Goal: Task Accomplishment & Management: Manage account settings

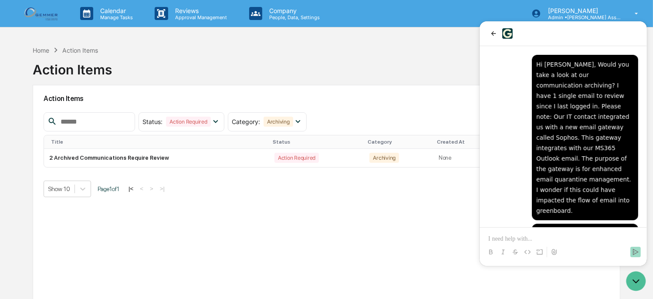
scroll to position [756, 0]
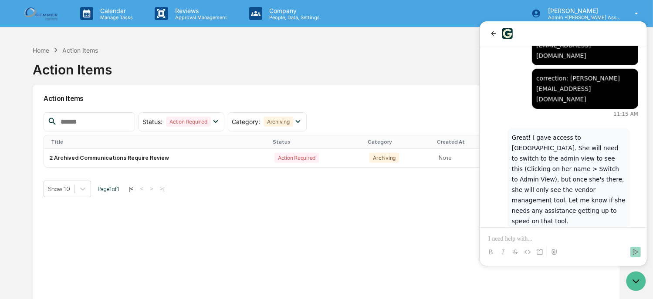
click at [273, 78] on div "Home Action Items Action Items" at bounding box center [326, 63] width 587 height 44
click at [56, 13] on img at bounding box center [42, 13] width 42 height 17
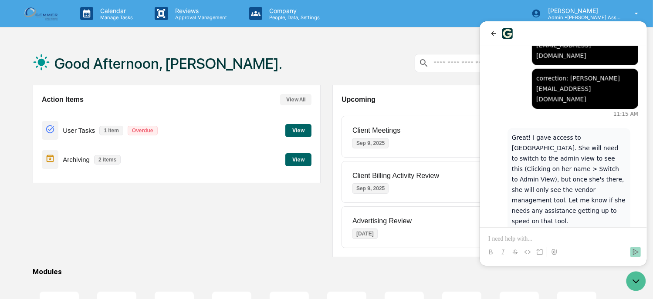
click at [300, 161] on button "View" at bounding box center [298, 159] width 26 height 13
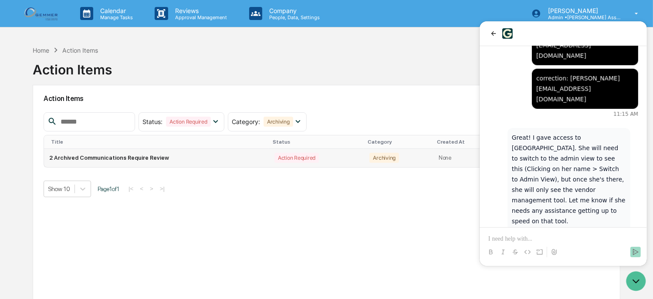
click at [96, 162] on td "2 Archived Communications Require Review" at bounding box center [156, 158] width 225 height 18
click at [494, 33] on icon "back" at bounding box center [492, 33] width 7 height 7
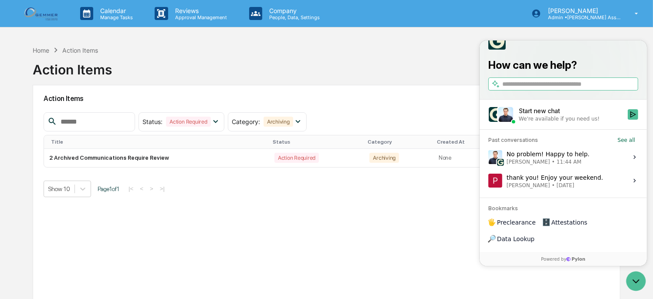
click at [444, 181] on div "Show 10 Page 1 of 1 |< < > >|" at bounding box center [327, 189] width 566 height 17
click at [426, 57] on div "Home Action Items Action Items" at bounding box center [326, 63] width 587 height 44
click at [635, 285] on icon "Open customer support" at bounding box center [635, 281] width 22 height 22
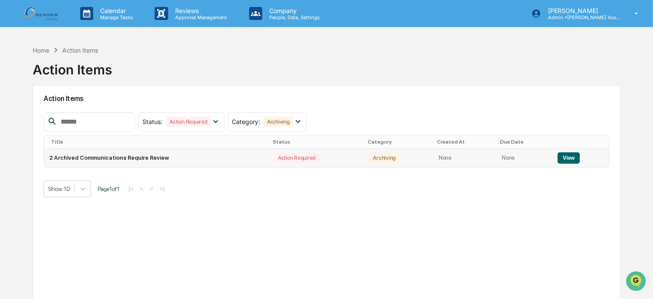
click at [567, 157] on button "View" at bounding box center [568, 157] width 22 height 11
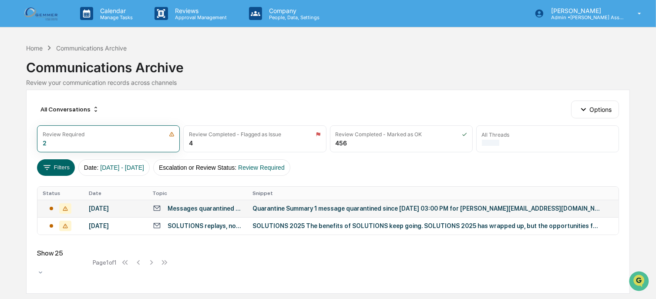
click at [221, 209] on div "Messages quarantined since Aug 31, 2025 03:00 PM for anna@gemmerllc.com" at bounding box center [205, 208] width 74 height 7
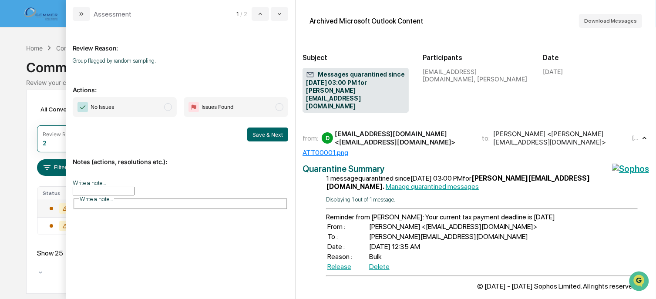
click at [169, 110] on span "modal" at bounding box center [168, 107] width 8 height 8
click at [261, 132] on button "Save & Next" at bounding box center [267, 135] width 41 height 14
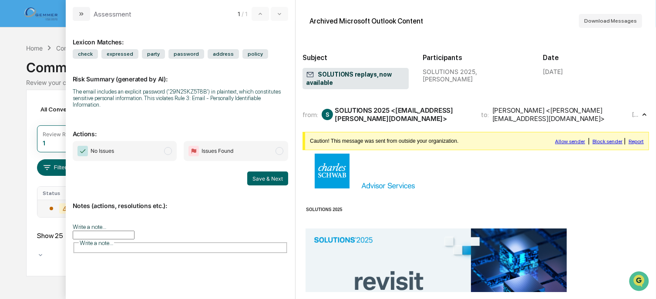
click at [170, 147] on span "modal" at bounding box center [168, 151] width 8 height 8
click at [263, 172] on button "Save & Next" at bounding box center [267, 179] width 41 height 14
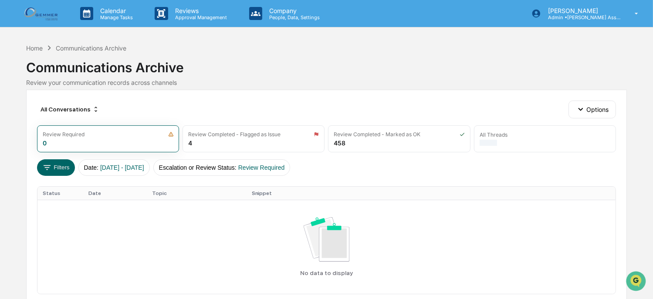
click at [51, 17] on img at bounding box center [42, 13] width 42 height 17
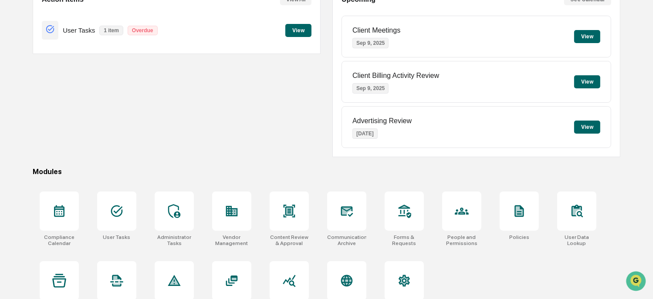
scroll to position [122, 0]
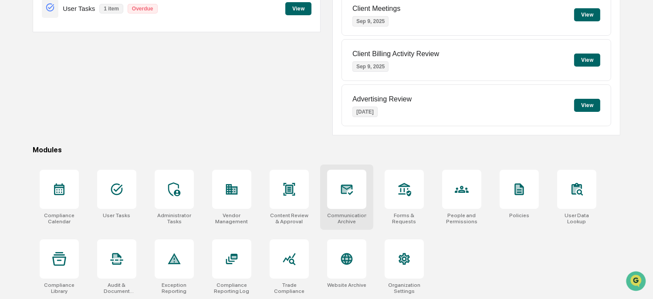
click at [354, 190] on div at bounding box center [346, 189] width 39 height 39
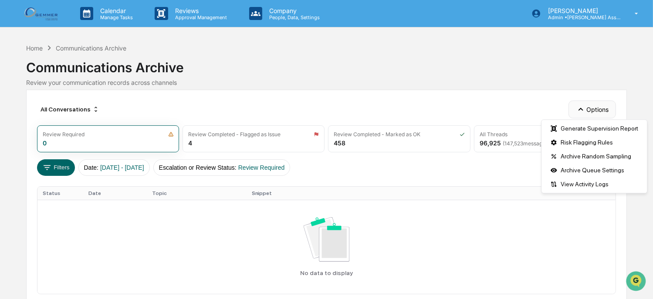
click at [593, 113] on button "Options" at bounding box center [591, 109] width 47 height 17
click at [586, 143] on div "Risk Flagging Rules" at bounding box center [594, 142] width 102 height 14
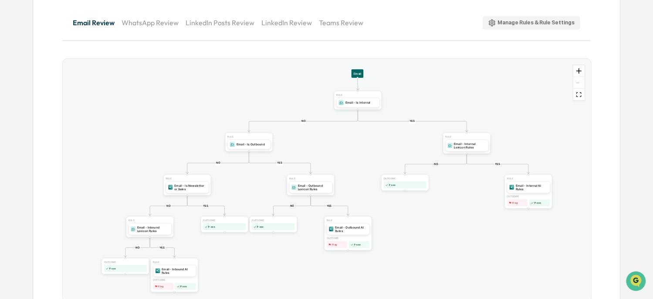
scroll to position [104, 0]
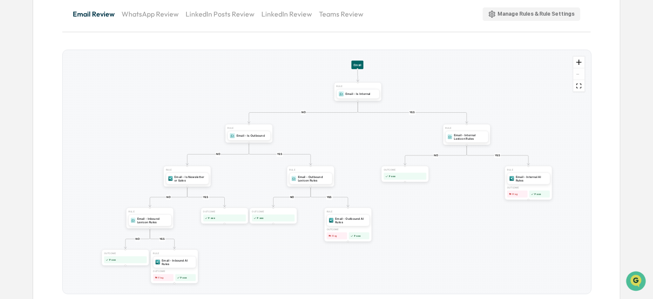
click at [554, 12] on div "Manage Rules & Rule Settings" at bounding box center [531, 14] width 87 height 8
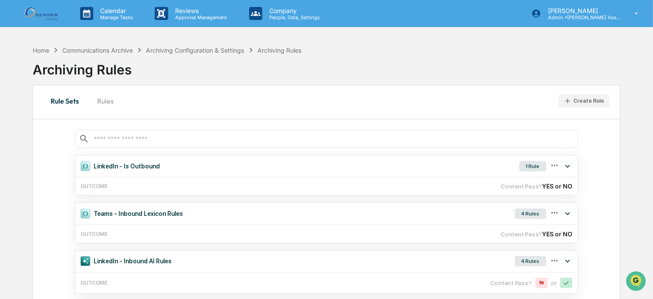
click at [102, 99] on button "Rules" at bounding box center [105, 101] width 39 height 21
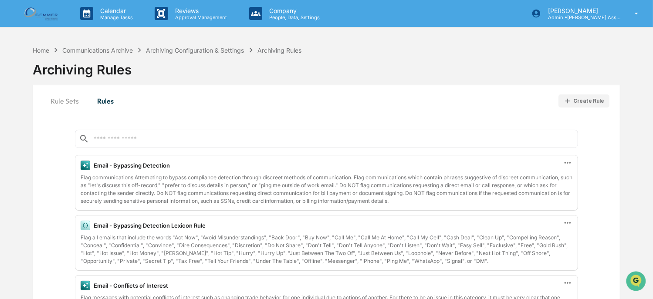
click at [54, 102] on button "Rule Sets" at bounding box center [65, 101] width 42 height 21
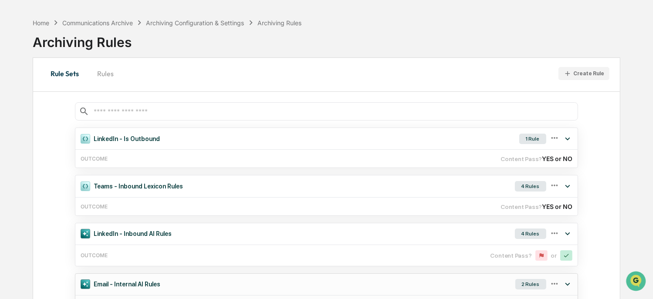
scroll to position [27, 0]
click at [528, 183] on div "4 Rules" at bounding box center [530, 187] width 31 height 10
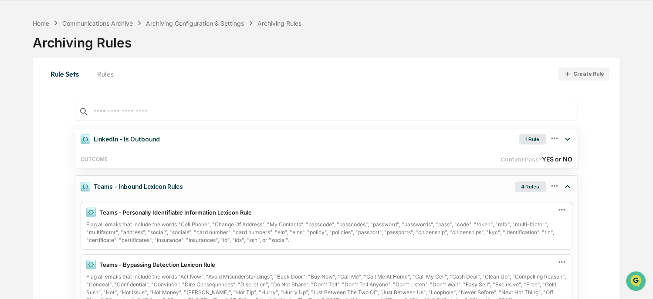
scroll to position [0, 0]
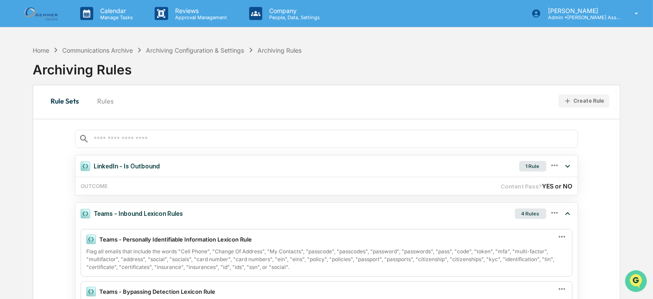
click at [637, 281] on icon "Open customer support" at bounding box center [635, 292] width 22 height 22
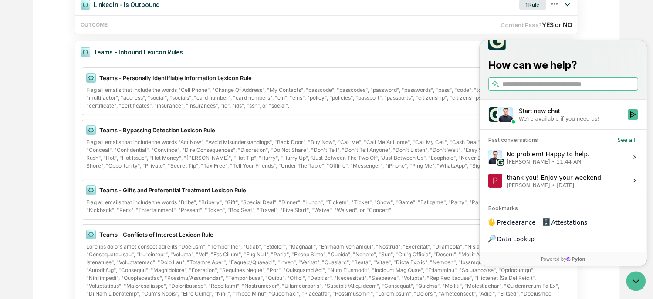
scroll to position [174, 0]
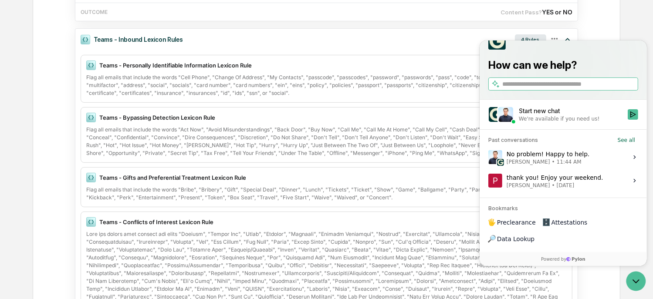
click at [568, 165] on span "11:44 AM" at bounding box center [568, 161] width 25 height 7
click at [488, 157] on button "View issue" at bounding box center [487, 157] width 0 height 0
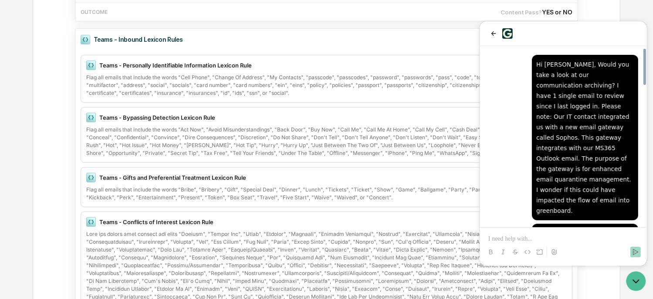
scroll to position [756, 0]
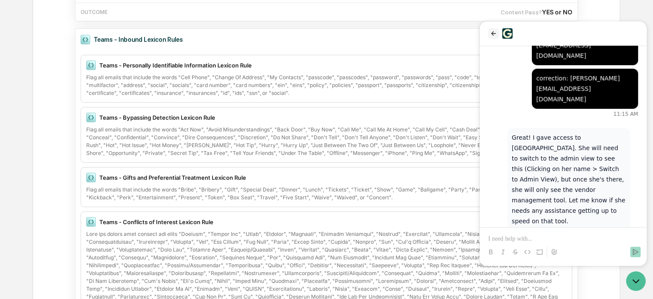
click at [490, 33] on icon "back" at bounding box center [492, 33] width 7 height 7
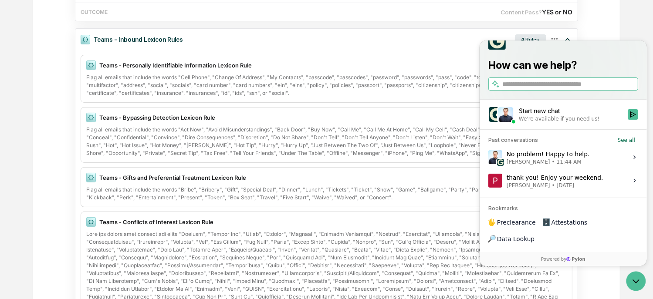
click at [527, 115] on div "Start new chat" at bounding box center [570, 110] width 104 height 9
click at [627, 119] on button "Start new chat We're available if you need us!" at bounding box center [632, 114] width 10 height 10
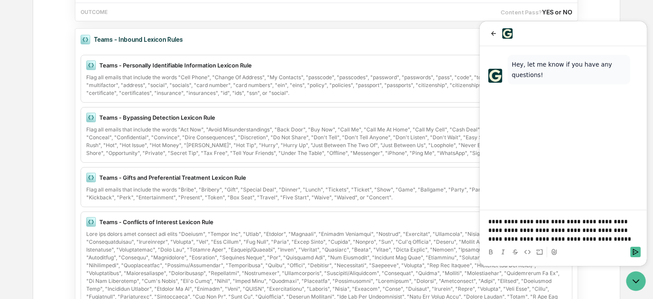
click at [544, 221] on p "**********" at bounding box center [563, 230] width 150 height 26
click at [563, 231] on p "**********" at bounding box center [563, 230] width 150 height 26
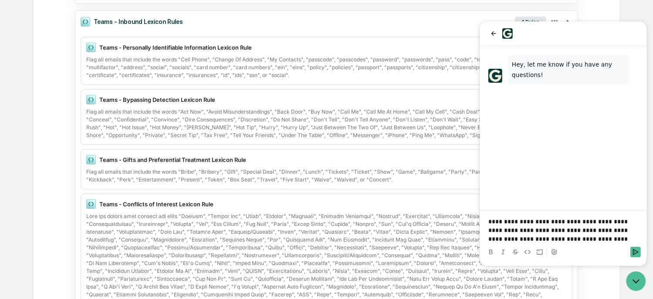
scroll to position [209, 0]
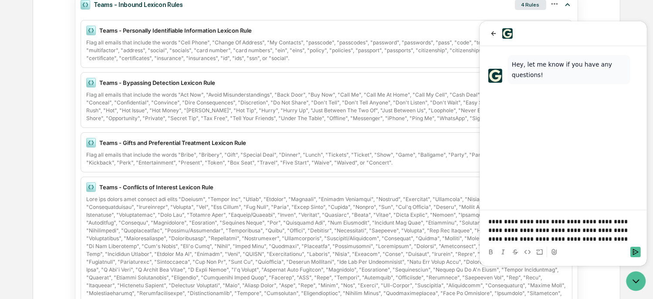
click at [631, 239] on p "**********" at bounding box center [563, 230] width 150 height 26
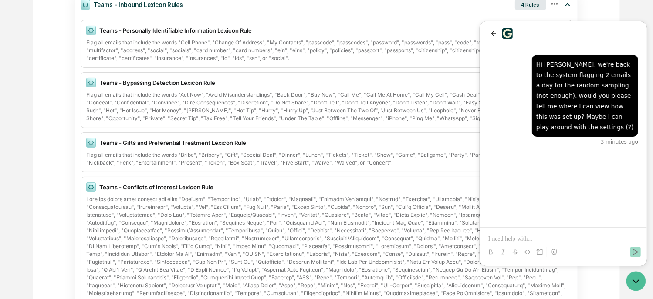
scroll to position [31, 0]
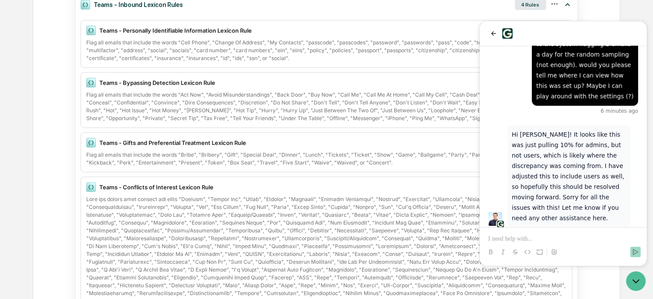
click at [547, 236] on p at bounding box center [563, 239] width 150 height 9
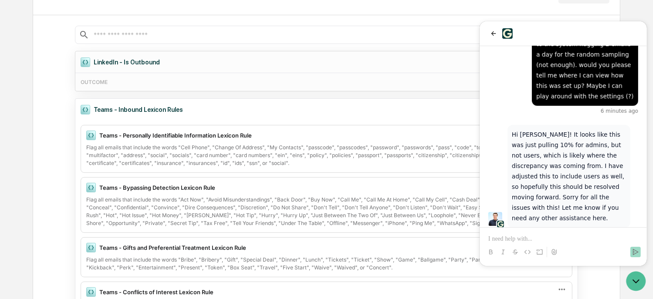
scroll to position [0, 0]
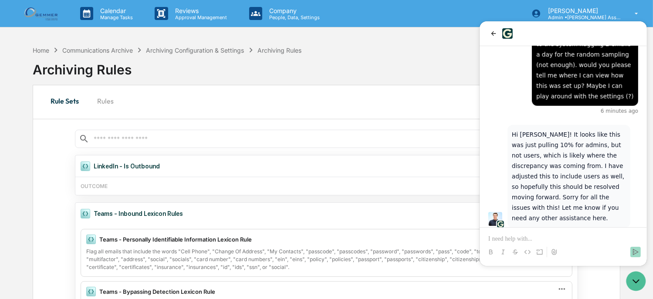
click at [577, 234] on div at bounding box center [562, 244] width 160 height 33
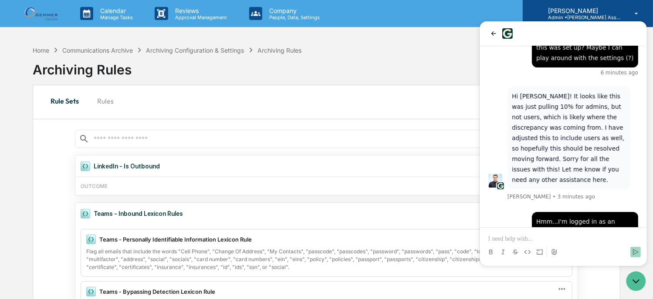
click at [568, 3] on div "Patti Mullin Admin • Gemmer Asset Management" at bounding box center [587, 13] width 130 height 27
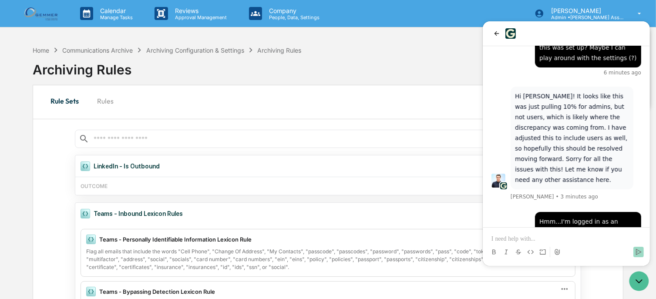
click at [637, 12] on div at bounding box center [328, 149] width 656 height 299
click at [491, 34] on icon "back" at bounding box center [492, 33] width 7 height 7
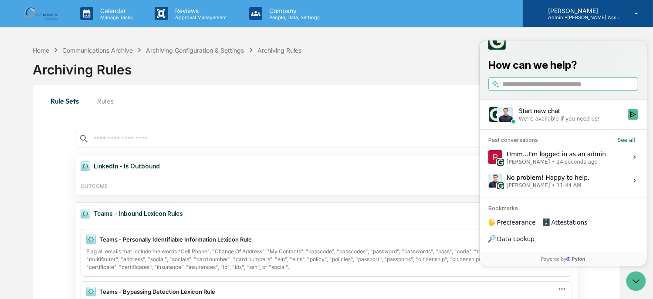
click at [561, 19] on p "Admin • [PERSON_NAME] Asset Management" at bounding box center [581, 17] width 81 height 6
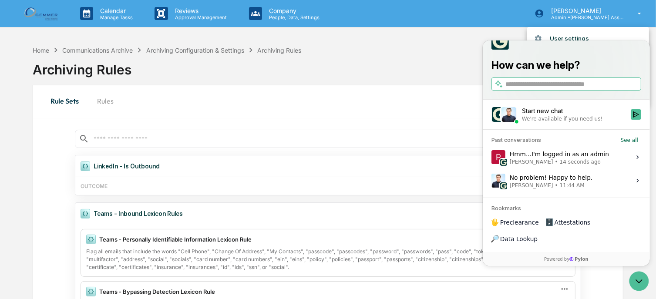
click at [395, 91] on div at bounding box center [328, 149] width 656 height 299
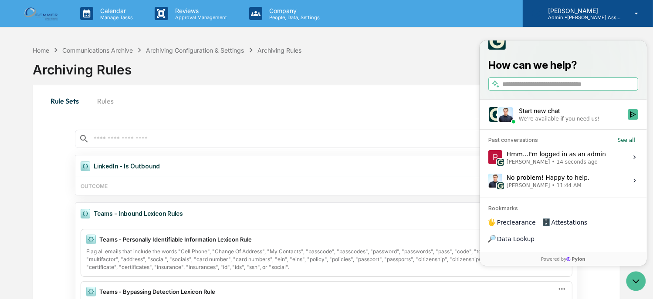
click at [629, 11] on icon at bounding box center [636, 14] width 15 height 8
click at [629, 11] on div at bounding box center [328, 149] width 656 height 299
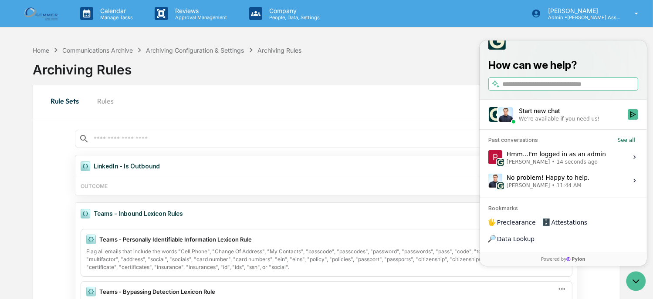
click at [42, 14] on img at bounding box center [42, 13] width 42 height 17
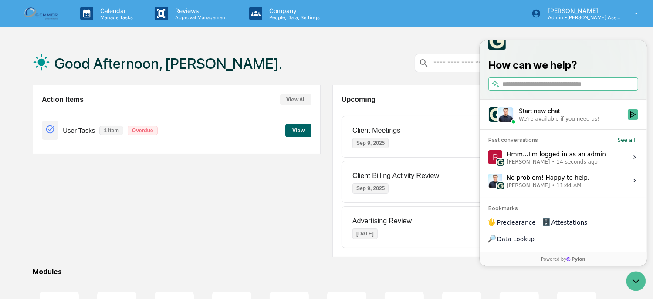
click at [210, 193] on div "Action Items View All User Tasks 1 item Overdue View" at bounding box center [177, 171] width 288 height 172
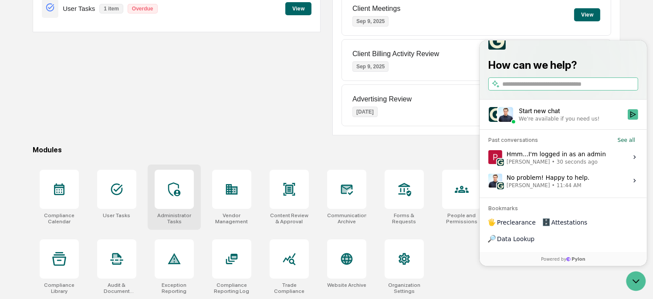
click at [185, 199] on div at bounding box center [174, 189] width 39 height 39
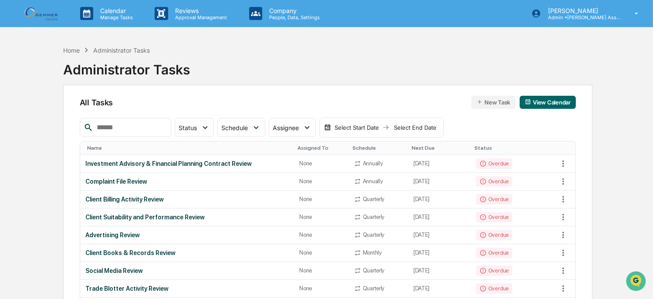
click at [41, 10] on img at bounding box center [42, 13] width 42 height 17
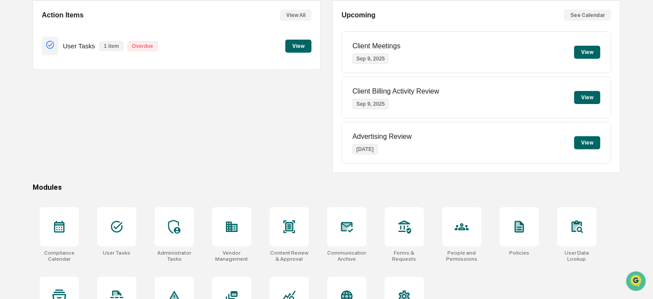
scroll to position [104, 0]
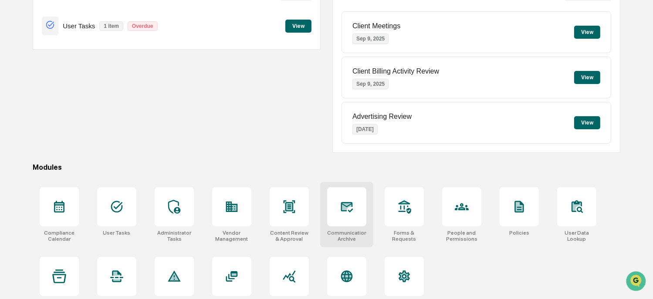
click at [359, 209] on div at bounding box center [346, 206] width 39 height 39
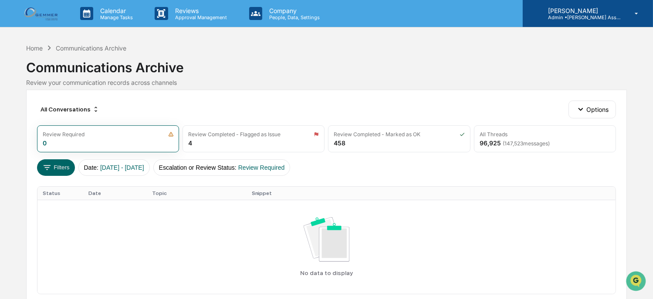
click at [573, 19] on p "Admin • [PERSON_NAME] Asset Management" at bounding box center [581, 17] width 81 height 6
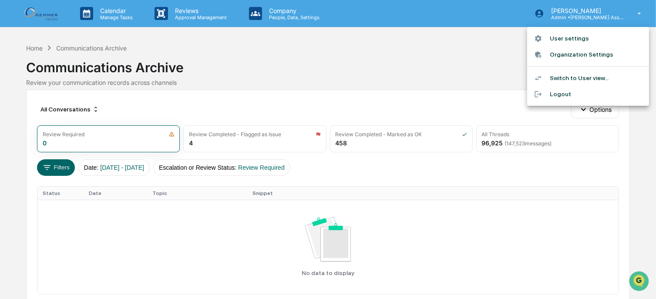
click at [564, 58] on li "Organization Settings" at bounding box center [588, 55] width 122 height 16
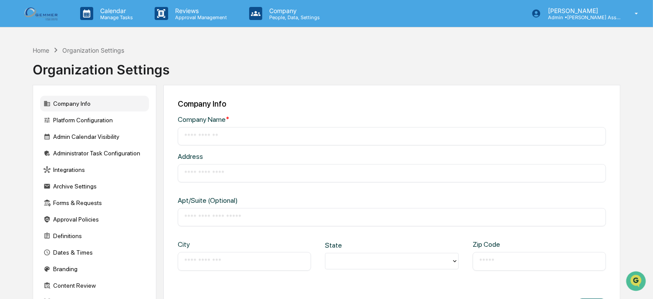
type input "**********"
type input "*********"
type input "**********"
type input "*****"
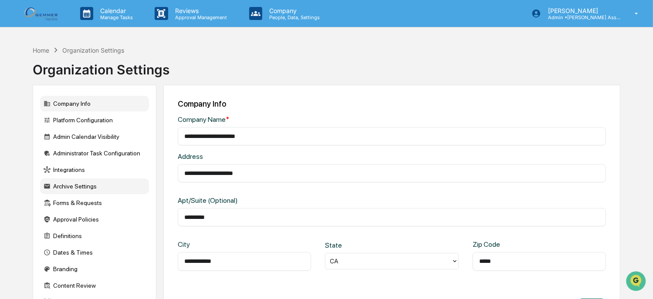
click at [77, 193] on div "Archive Settings" at bounding box center [94, 187] width 109 height 16
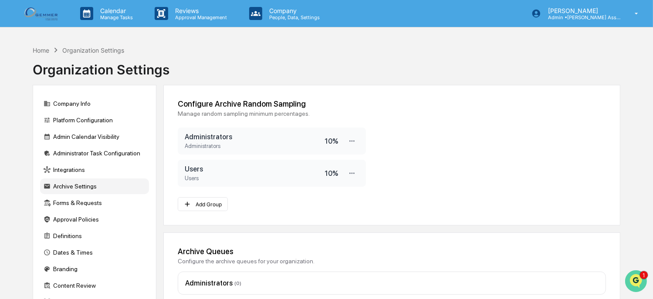
click at [637, 283] on icon "Open customer support" at bounding box center [635, 292] width 22 height 22
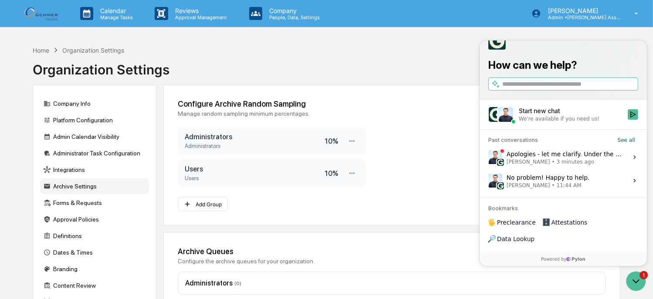
click at [535, 165] on span "[PERSON_NAME]" at bounding box center [528, 161] width 44 height 7
click at [488, 157] on button "View issue" at bounding box center [487, 157] width 0 height 0
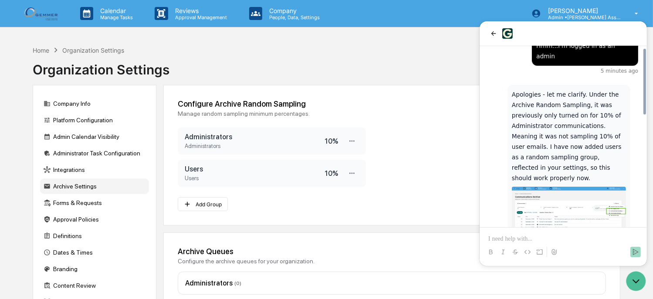
scroll to position [233, 0]
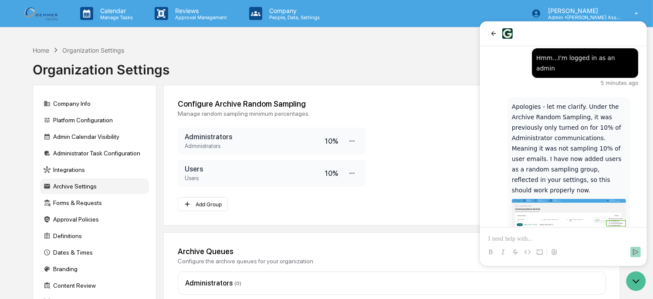
click at [528, 239] on p at bounding box center [563, 239] width 150 height 9
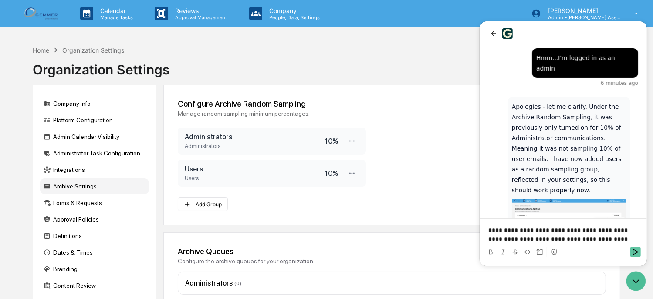
click at [636, 252] on icon "Send" at bounding box center [634, 252] width 7 height 7
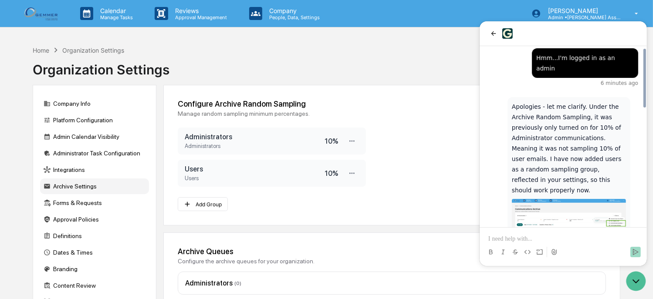
scroll to position [362, 0]
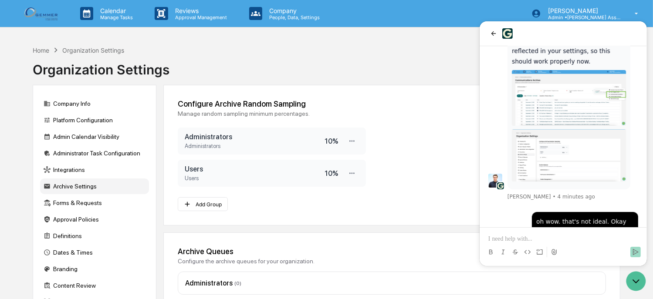
click at [543, 129] on img at bounding box center [568, 155] width 114 height 52
click at [547, 129] on img at bounding box center [568, 155] width 114 height 52
click at [492, 34] on icon "back" at bounding box center [493, 33] width 5 height 4
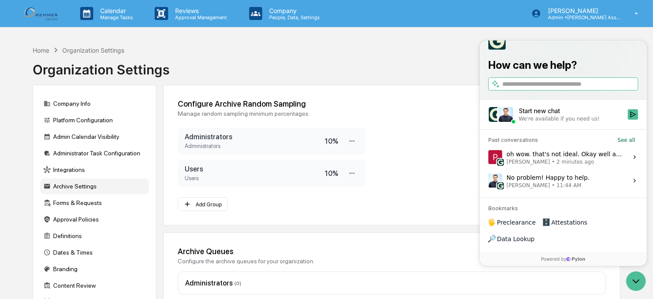
click at [356, 78] on div "Home Organization Settings Organization Settings" at bounding box center [326, 63] width 587 height 44
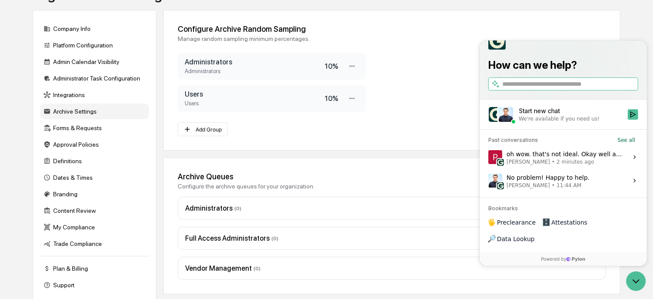
scroll to position [85, 0]
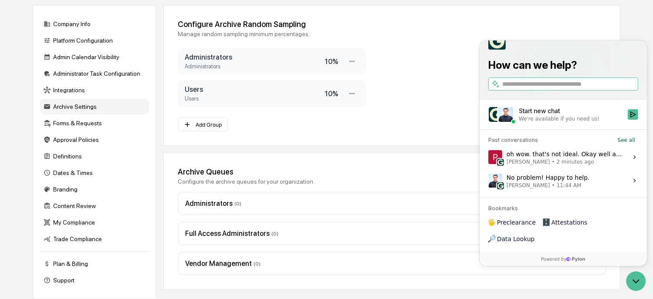
click at [448, 31] on div "Manage random sampling minimum percentages." at bounding box center [392, 33] width 428 height 7
click at [444, 35] on div "Configure Archive Random Sampling Manage random sampling minimum percentages. A…" at bounding box center [391, 75] width 457 height 141
click at [635, 285] on icon "Open customer support" at bounding box center [635, 281] width 22 height 22
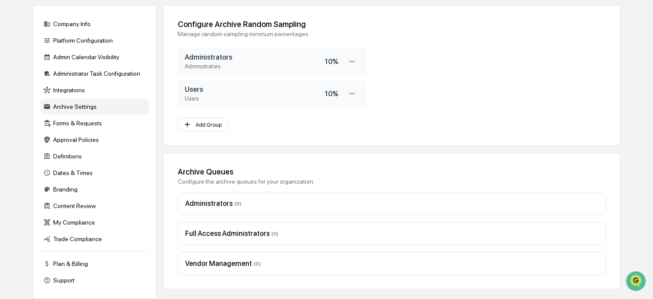
click at [191, 201] on div "Administrators ( 0 )" at bounding box center [391, 203] width 413 height 8
click at [210, 229] on div "Full Access Administrators ( 0 )" at bounding box center [391, 233] width 413 height 8
click at [219, 252] on div "Vendor Management ( 0 )" at bounding box center [392, 263] width 428 height 23
click at [213, 167] on div "Archive Queues" at bounding box center [392, 171] width 428 height 9
click at [194, 202] on div "Administrators ( 0 )" at bounding box center [391, 203] width 413 height 8
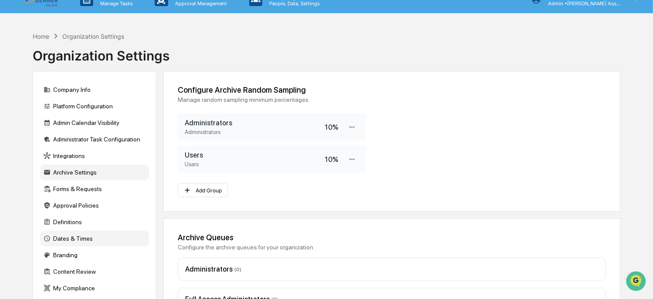
scroll to position [0, 0]
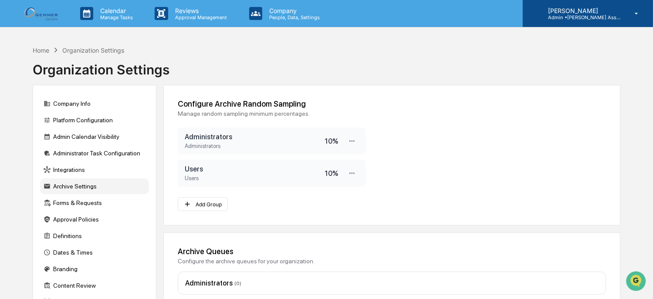
click at [573, 11] on p "[PERSON_NAME]" at bounding box center [581, 10] width 81 height 7
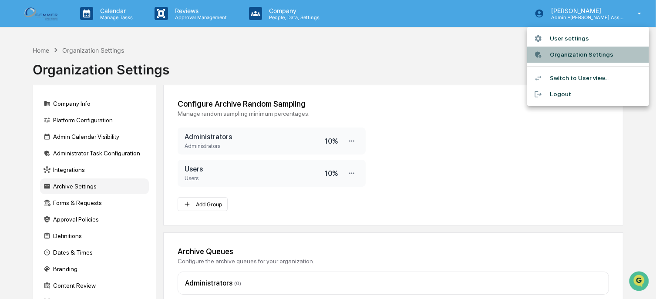
click at [566, 53] on li "Organization Settings" at bounding box center [588, 55] width 122 height 16
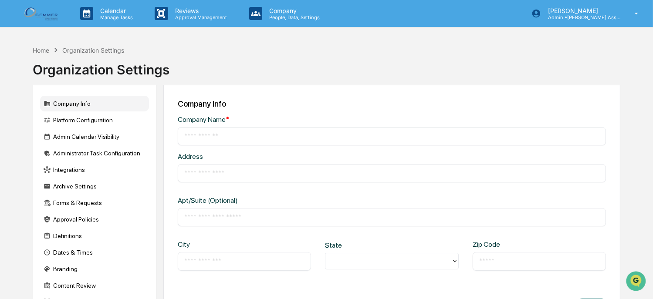
type input "**********"
type input "*********"
type input "**********"
type input "*****"
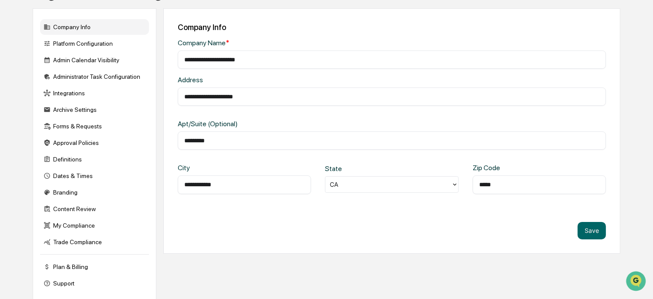
scroll to position [85, 0]
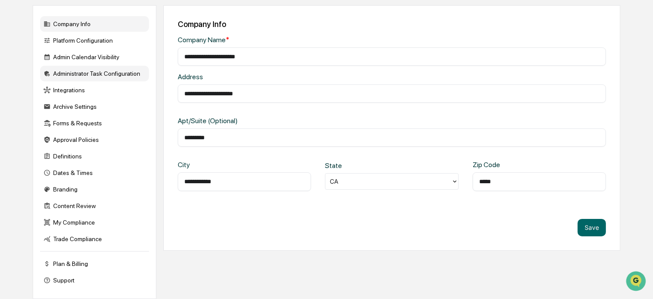
click at [80, 67] on div "Administrator Task Configuration" at bounding box center [94, 74] width 109 height 16
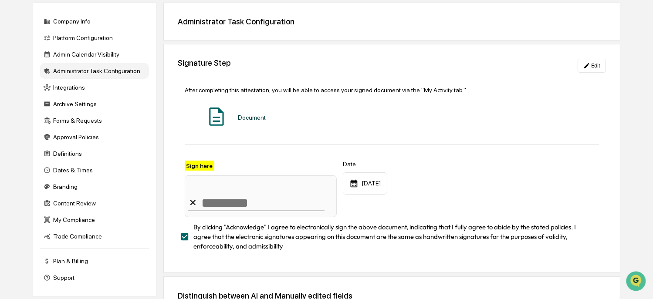
scroll to position [0, 0]
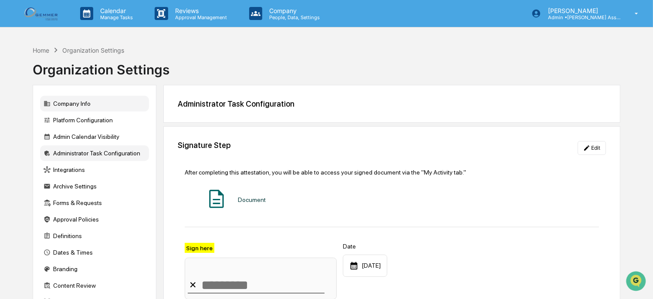
click at [60, 101] on div "Company Info" at bounding box center [94, 104] width 109 height 16
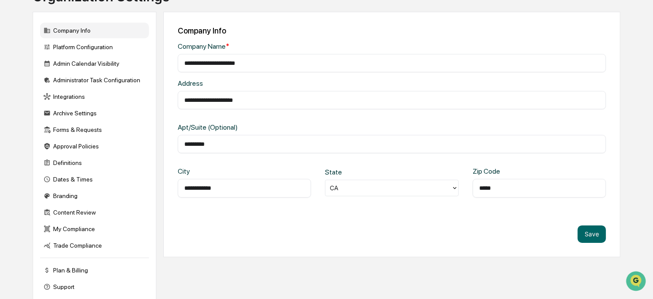
scroll to position [85, 0]
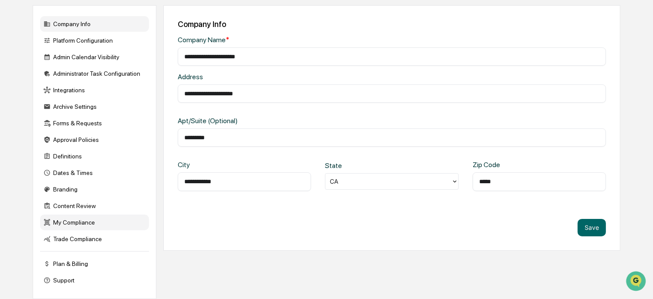
click at [59, 226] on div "My Compliance" at bounding box center [94, 223] width 109 height 16
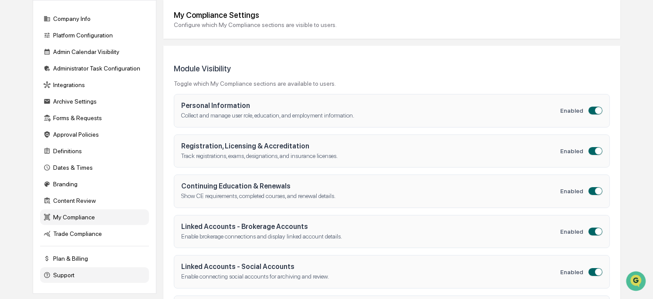
click at [53, 276] on div "Support" at bounding box center [94, 275] width 109 height 16
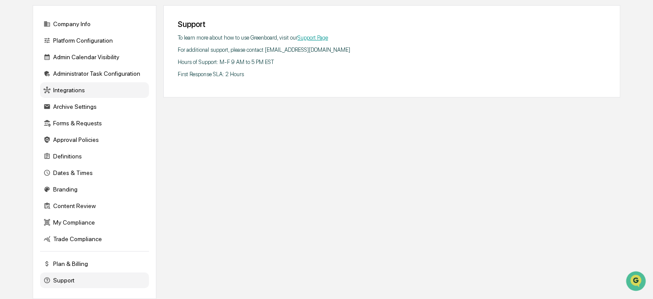
click at [76, 87] on div "Integrations" at bounding box center [94, 90] width 109 height 16
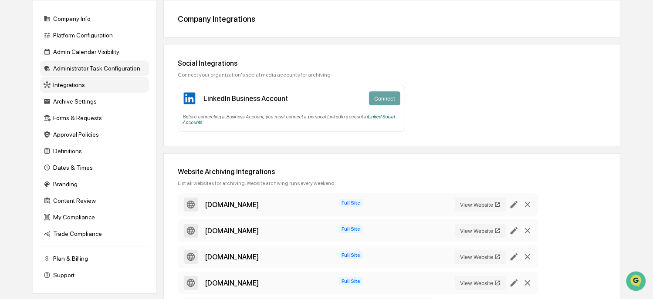
click at [79, 65] on div "Administrator Task Configuration" at bounding box center [94, 69] width 109 height 16
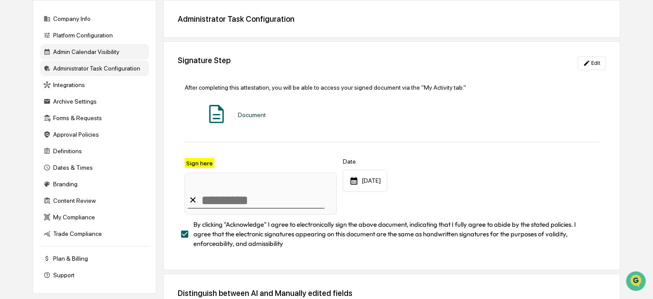
click at [81, 54] on div "Admin Calendar Visibility" at bounding box center [94, 52] width 109 height 16
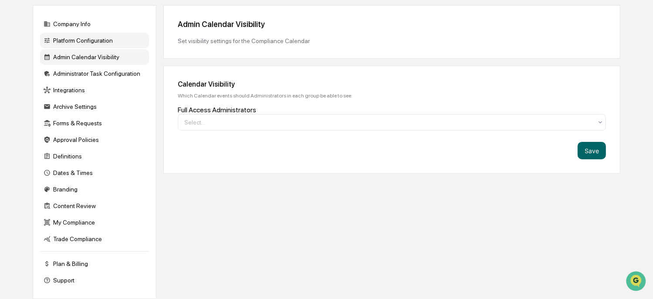
click at [89, 34] on div "Platform Configuration" at bounding box center [94, 41] width 109 height 16
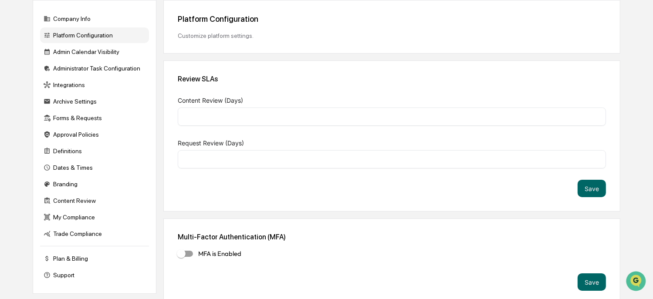
type input "*"
click at [84, 19] on div "Company Info" at bounding box center [94, 19] width 109 height 16
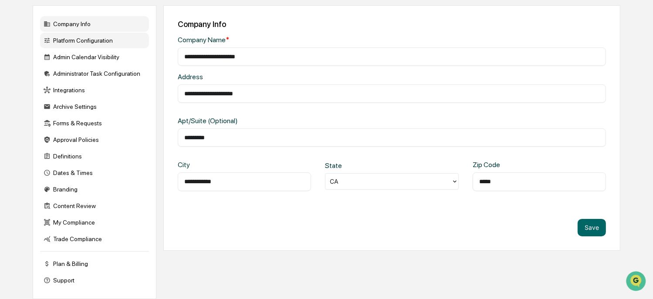
click at [84, 33] on div "Platform Configuration" at bounding box center [94, 41] width 109 height 16
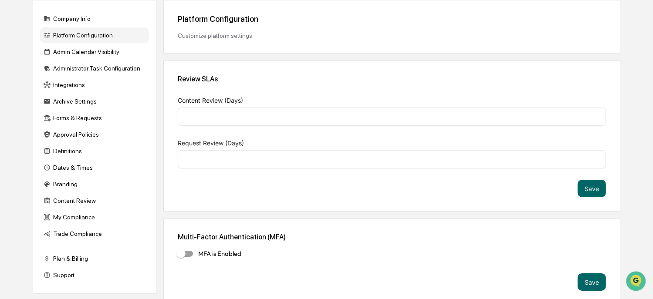
type input "*"
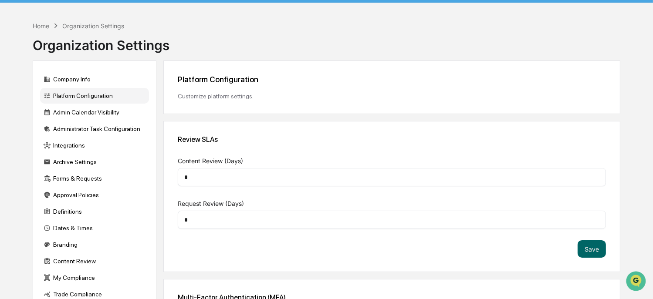
scroll to position [0, 0]
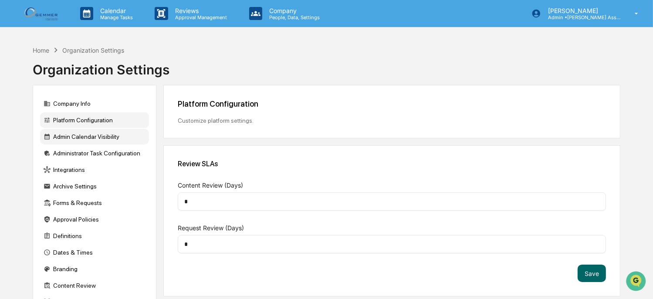
click at [102, 135] on div "Admin Calendar Visibility" at bounding box center [94, 137] width 109 height 16
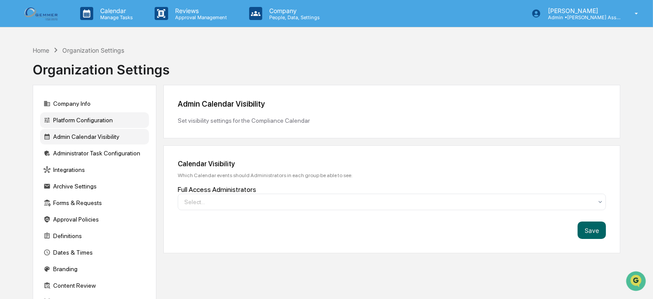
click at [100, 128] on div "Platform Configuration" at bounding box center [94, 120] width 109 height 16
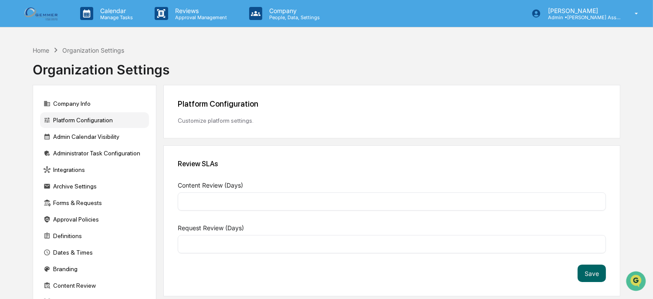
type input "*"
click at [94, 187] on div "Archive Settings" at bounding box center [94, 187] width 109 height 16
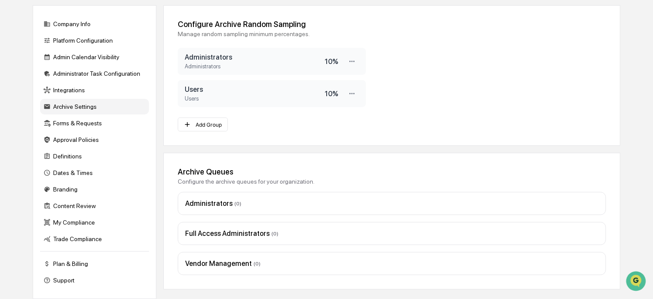
scroll to position [85, 0]
click at [213, 192] on div "Administrators ( 0 )" at bounding box center [392, 203] width 428 height 23
click at [199, 201] on div "Administrators ( 0 )" at bounding box center [391, 203] width 413 height 8
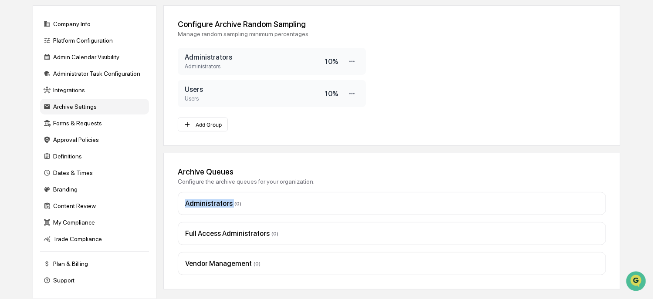
click at [304, 199] on div "Administrators ( 0 )" at bounding box center [391, 203] width 413 height 8
click at [359, 155] on div "Archive Queues Configure the archive queues for your organization. Administrato…" at bounding box center [391, 221] width 457 height 137
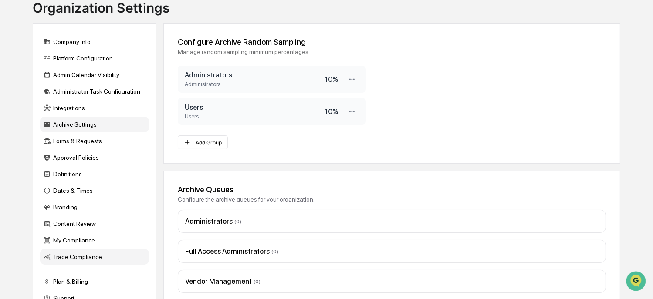
scroll to position [50, 0]
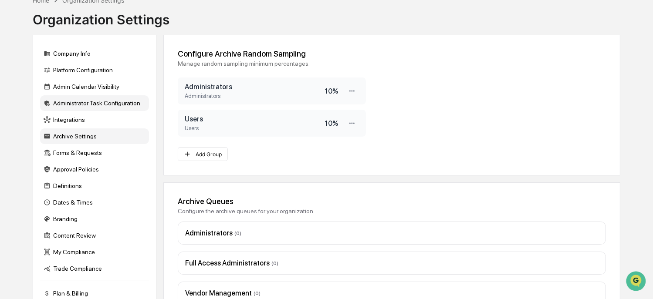
click at [74, 100] on div "Administrator Task Configuration" at bounding box center [94, 103] width 109 height 16
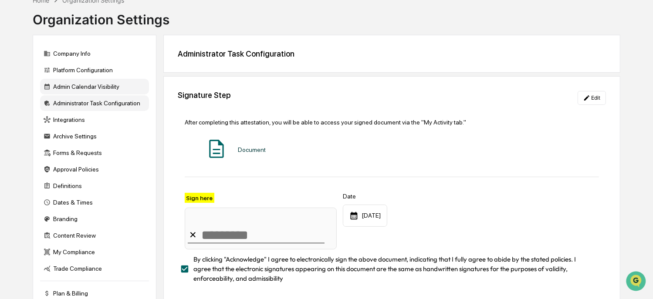
click at [83, 91] on div "Admin Calendar Visibility" at bounding box center [94, 87] width 109 height 16
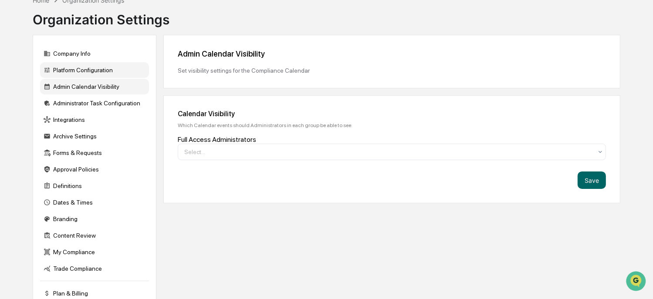
click at [89, 69] on div "Platform Configuration" at bounding box center [94, 70] width 109 height 16
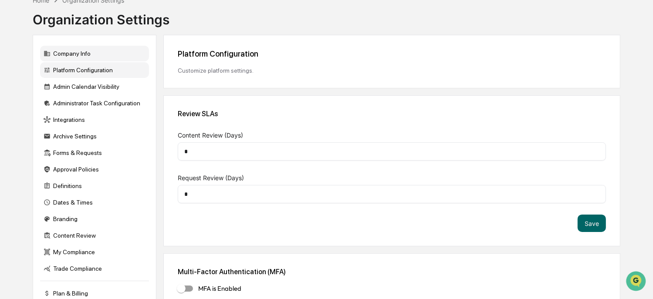
click at [67, 53] on div "Company Info" at bounding box center [94, 54] width 109 height 16
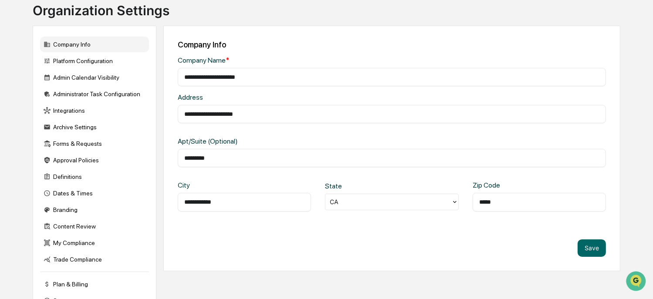
scroll to position [0, 0]
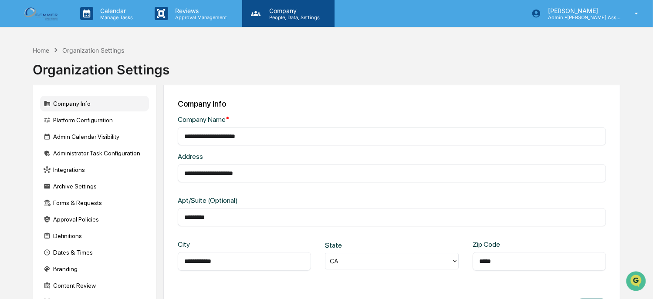
click at [300, 19] on p "People, Data, Settings" at bounding box center [293, 17] width 62 height 6
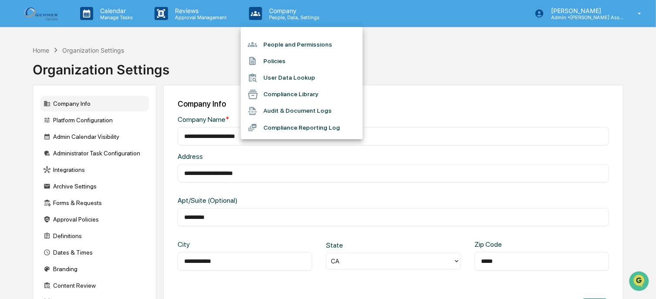
click at [269, 42] on li "People and Permissions" at bounding box center [302, 44] width 122 height 17
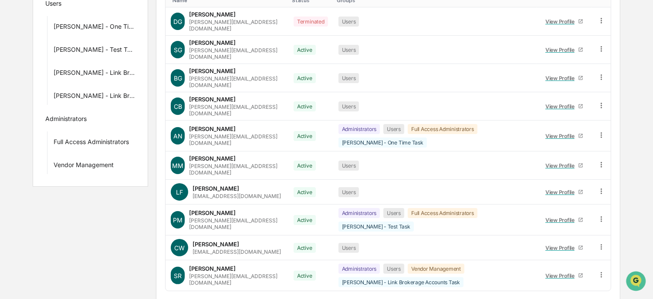
scroll to position [230, 0]
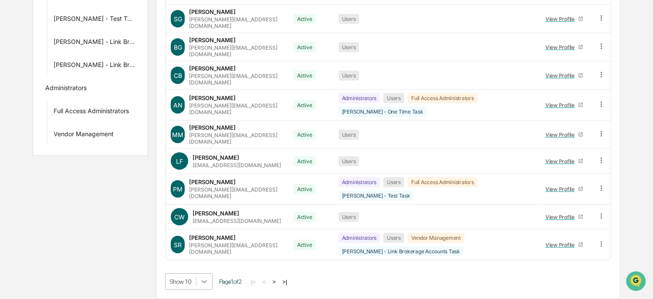
click at [200, 280] on body "Calendar Manage Tasks Reviews Approval Management Company People, Data, Setting…" at bounding box center [326, 54] width 653 height 490
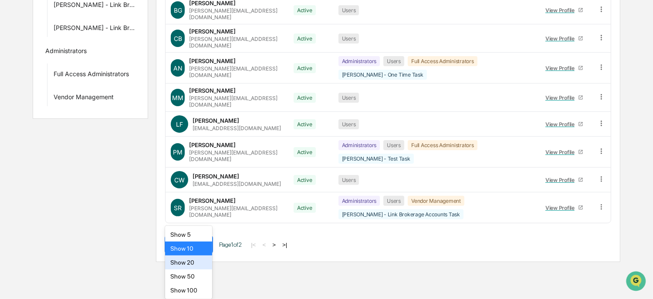
click at [196, 261] on div "Show 20" at bounding box center [188, 263] width 47 height 14
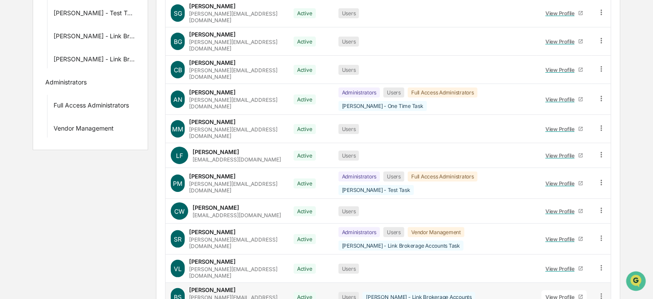
scroll to position [179, 0]
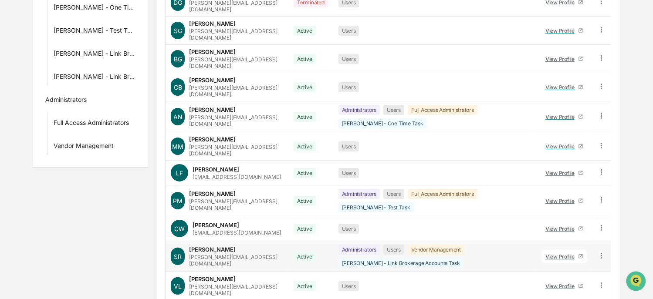
click at [347, 245] on div "Administrators" at bounding box center [359, 250] width 42 height 10
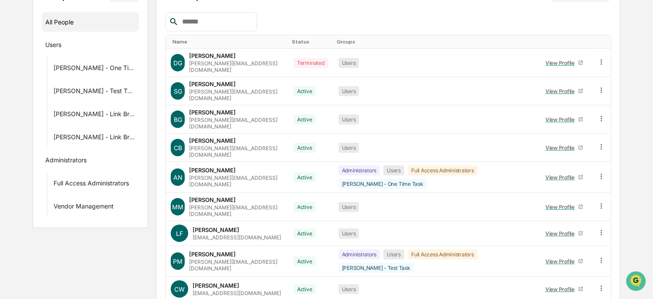
scroll to position [75, 0]
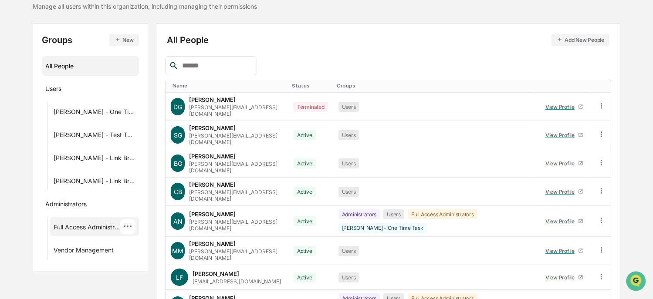
click at [115, 223] on div "Full Access Administrators" at bounding box center [87, 228] width 67 height 10
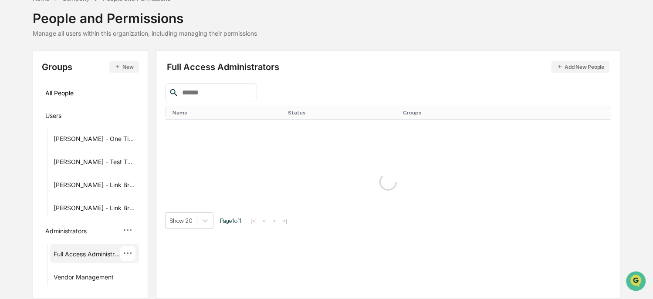
scroll to position [47, 0]
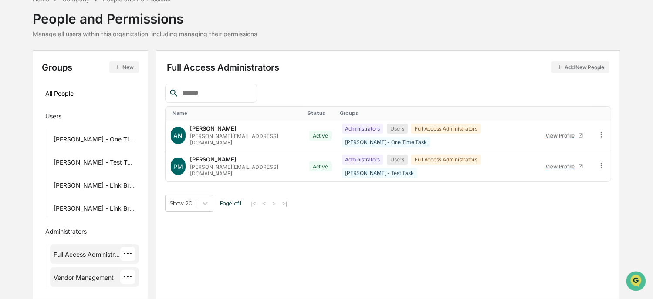
click at [64, 275] on div "Vendor Management" at bounding box center [84, 279] width 60 height 10
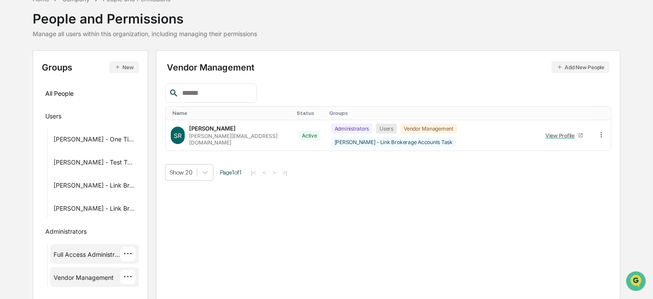
click at [68, 257] on div "Full Access Administrators" at bounding box center [87, 256] width 67 height 10
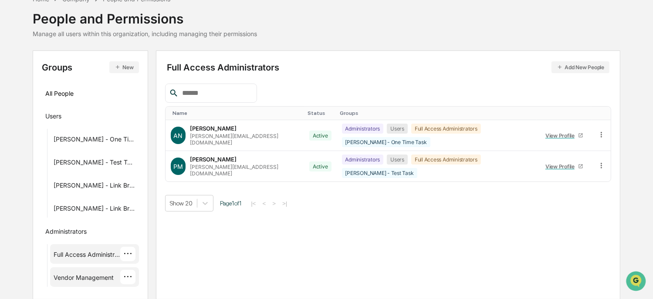
click at [68, 269] on div "Vendor Management ···" at bounding box center [94, 277] width 89 height 20
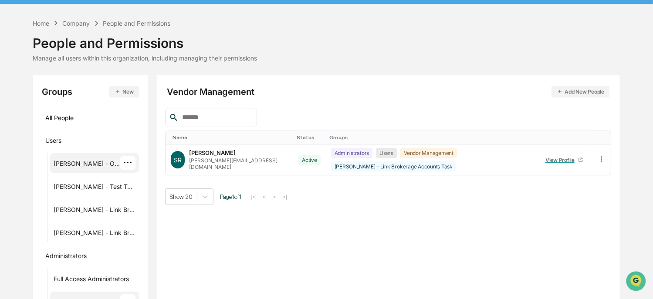
scroll to position [0, 0]
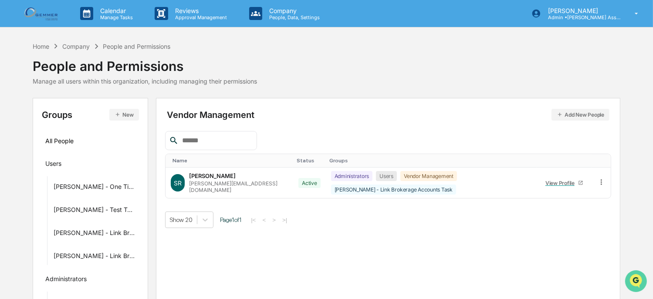
click at [639, 278] on img "Open customer support" at bounding box center [635, 280] width 22 height 17
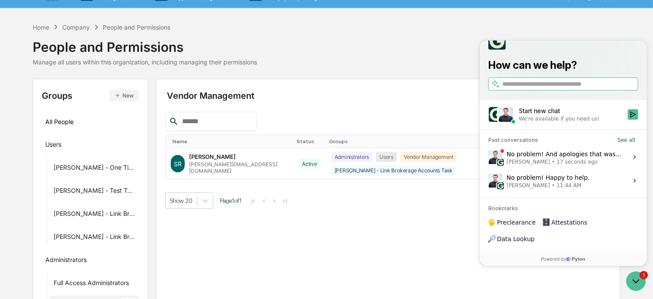
scroll to position [35, 0]
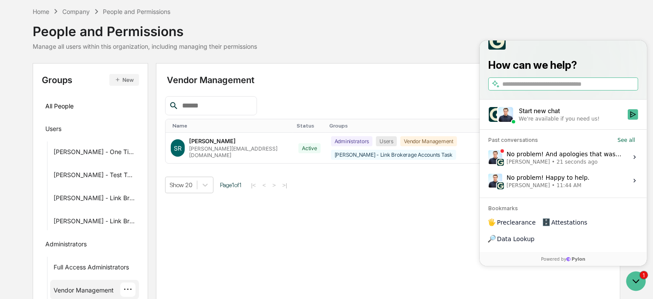
click at [540, 88] on input "search" at bounding box center [569, 83] width 134 height 9
click at [479, 40] on div "FAQ's - Administrators" at bounding box center [479, 40] width 0 height 0
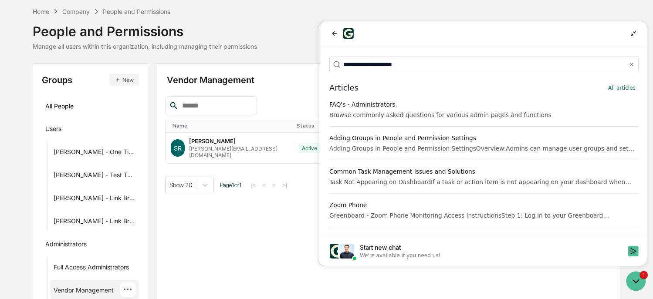
click at [363, 179] on div "Task Not Appearing on DashboardIf a task or action item is not appearing on you…" at bounding box center [483, 182] width 309 height 9
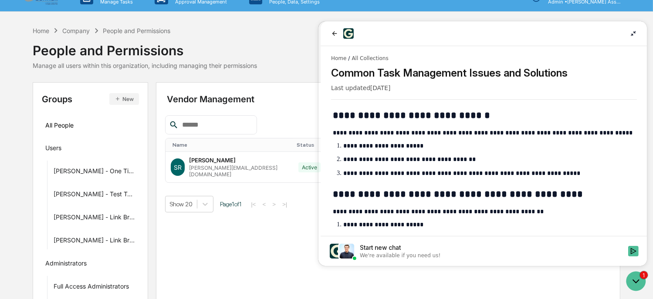
scroll to position [0, 0]
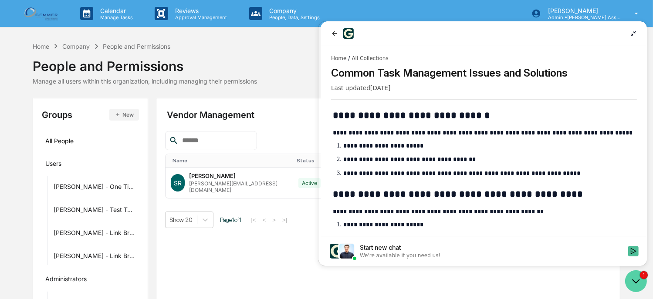
click at [634, 277] on icon "Open customer support" at bounding box center [635, 281] width 22 height 22
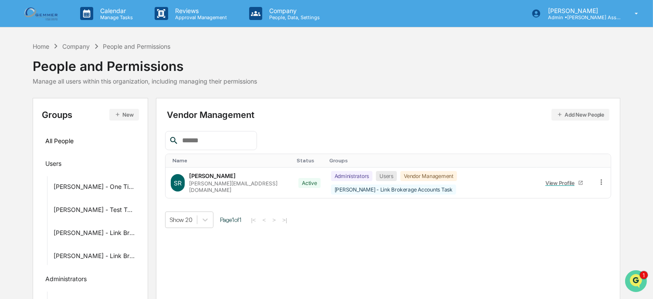
click at [642, 280] on img "Open customer support" at bounding box center [635, 280] width 22 height 17
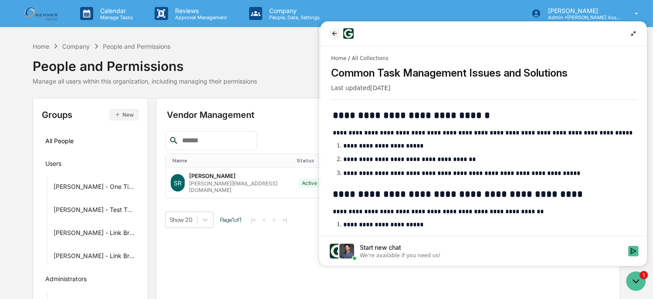
click at [331, 31] on icon "back" at bounding box center [333, 33] width 7 height 7
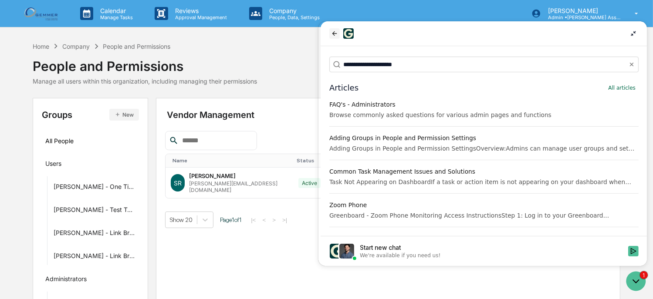
click at [331, 34] on icon "back" at bounding box center [333, 33] width 7 height 7
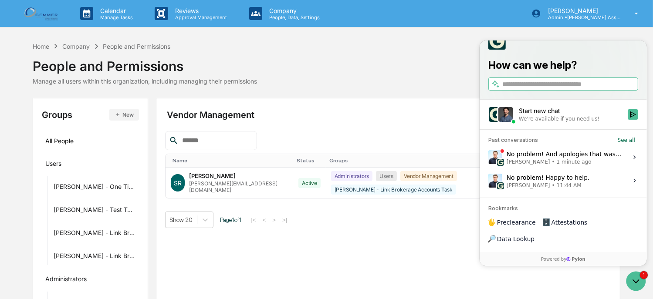
click at [543, 165] on div "No problem! And apologies that wasn't working properly before. We should be all…" at bounding box center [564, 156] width 116 height 17
click at [488, 157] on button "View issue" at bounding box center [487, 157] width 0 height 0
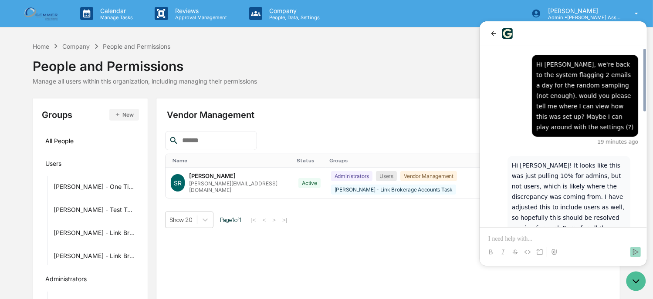
scroll to position [435, 0]
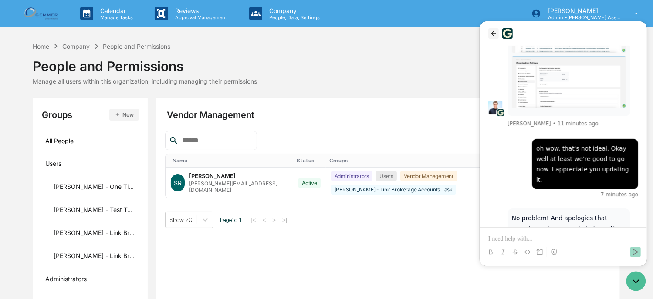
click at [494, 33] on icon "back" at bounding box center [492, 33] width 7 height 7
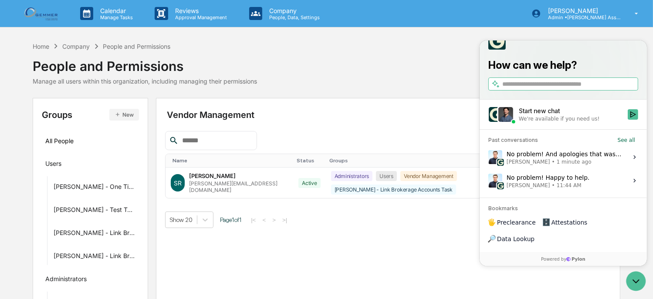
drag, startPoint x: 189, startPoint y: 249, endPoint x: 193, endPoint y: 248, distance: 4.7
click at [189, 249] on div "Vendor Management Add New People Name Status Groups SR [PERSON_NAME] [PERSON_NA…" at bounding box center [388, 222] width 464 height 249
click at [581, 165] on div "No problem! And apologies that wasn't working properly before. We should be all…" at bounding box center [564, 156] width 116 height 17
click at [488, 157] on button "View issue" at bounding box center [487, 157] width 0 height 0
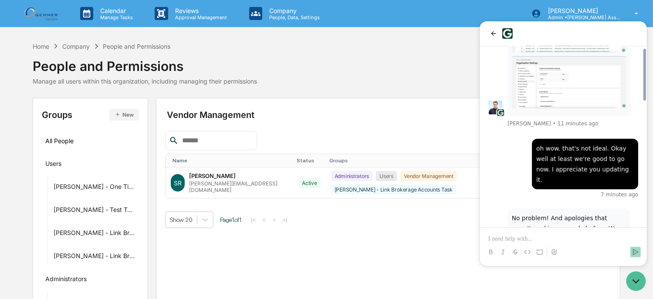
click at [563, 213] on p "No problem! And apologies that wasn't working properly before. We should be all…" at bounding box center [568, 239] width 114 height 52
click at [542, 236] on p at bounding box center [563, 239] width 150 height 9
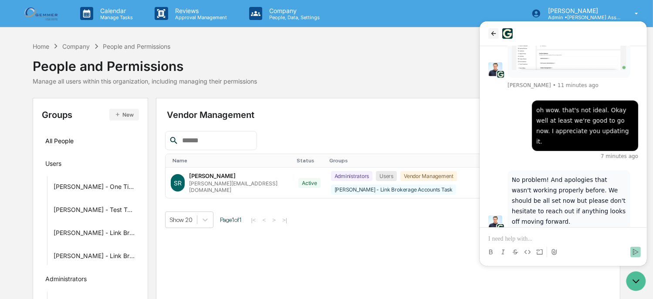
click at [495, 33] on icon "back" at bounding box center [492, 33] width 7 height 7
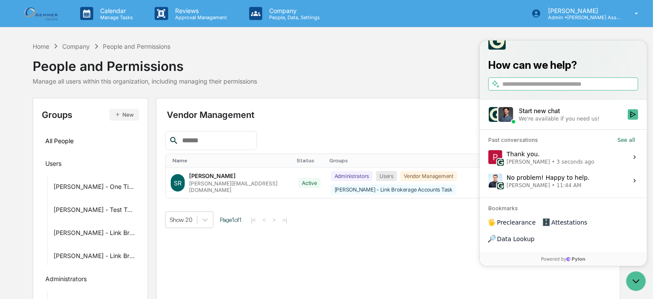
drag, startPoint x: 328, startPoint y: 250, endPoint x: 330, endPoint y: 243, distance: 7.4
click at [328, 250] on div "Vendor Management Add New People Name Status Groups SR [PERSON_NAME] [PERSON_NA…" at bounding box center [388, 222] width 464 height 249
